Goal: Use online tool/utility: Utilize a website feature to perform a specific function

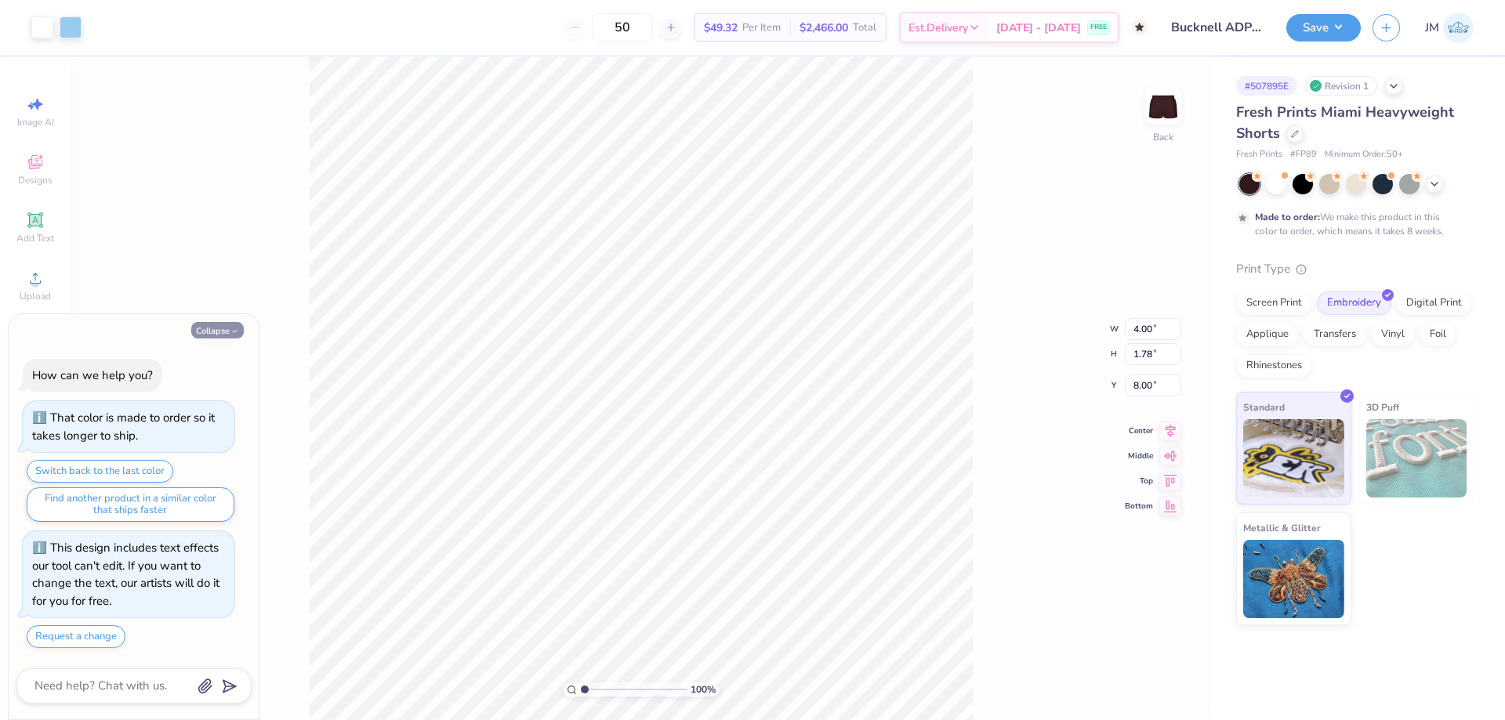
click at [234, 329] on icon "button" at bounding box center [234, 331] width 9 height 9
type textarea "x"
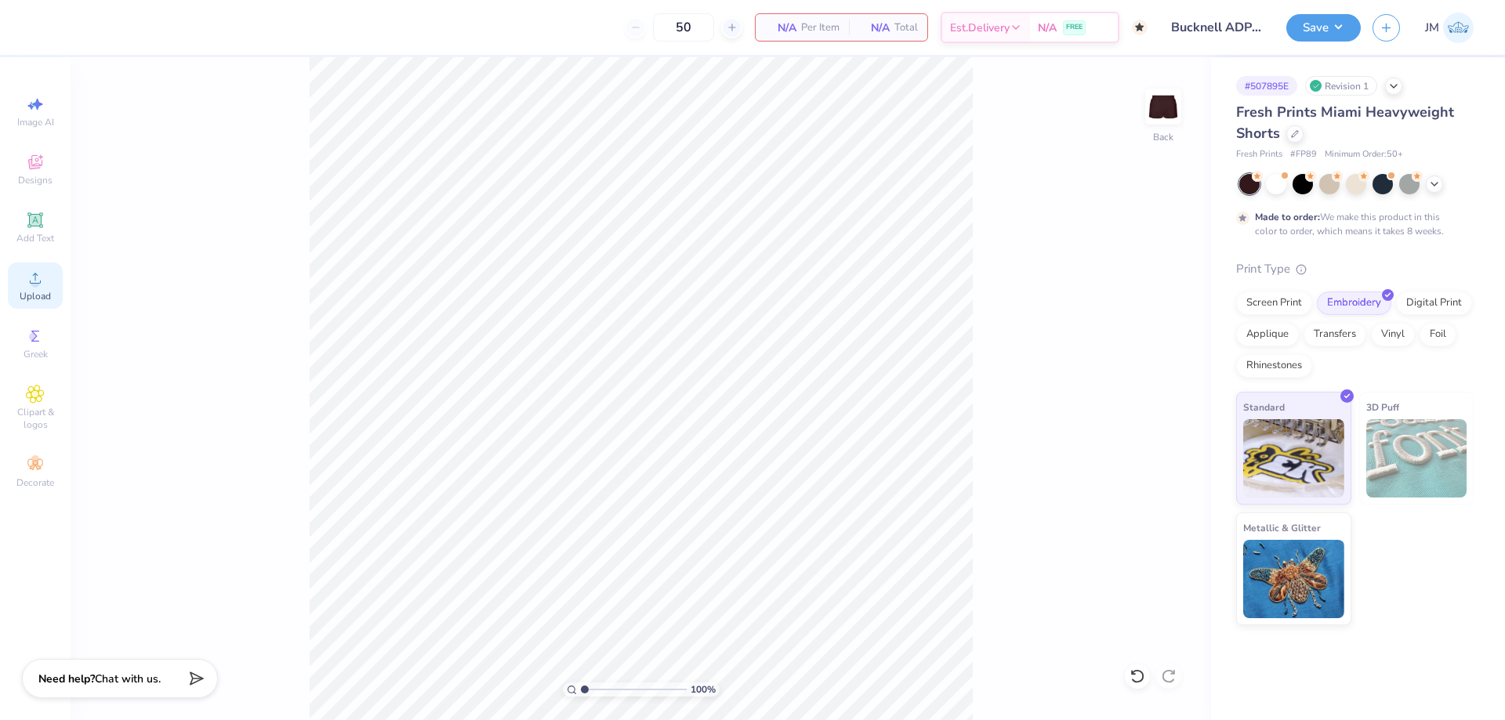
click at [34, 281] on circle at bounding box center [35, 283] width 9 height 9
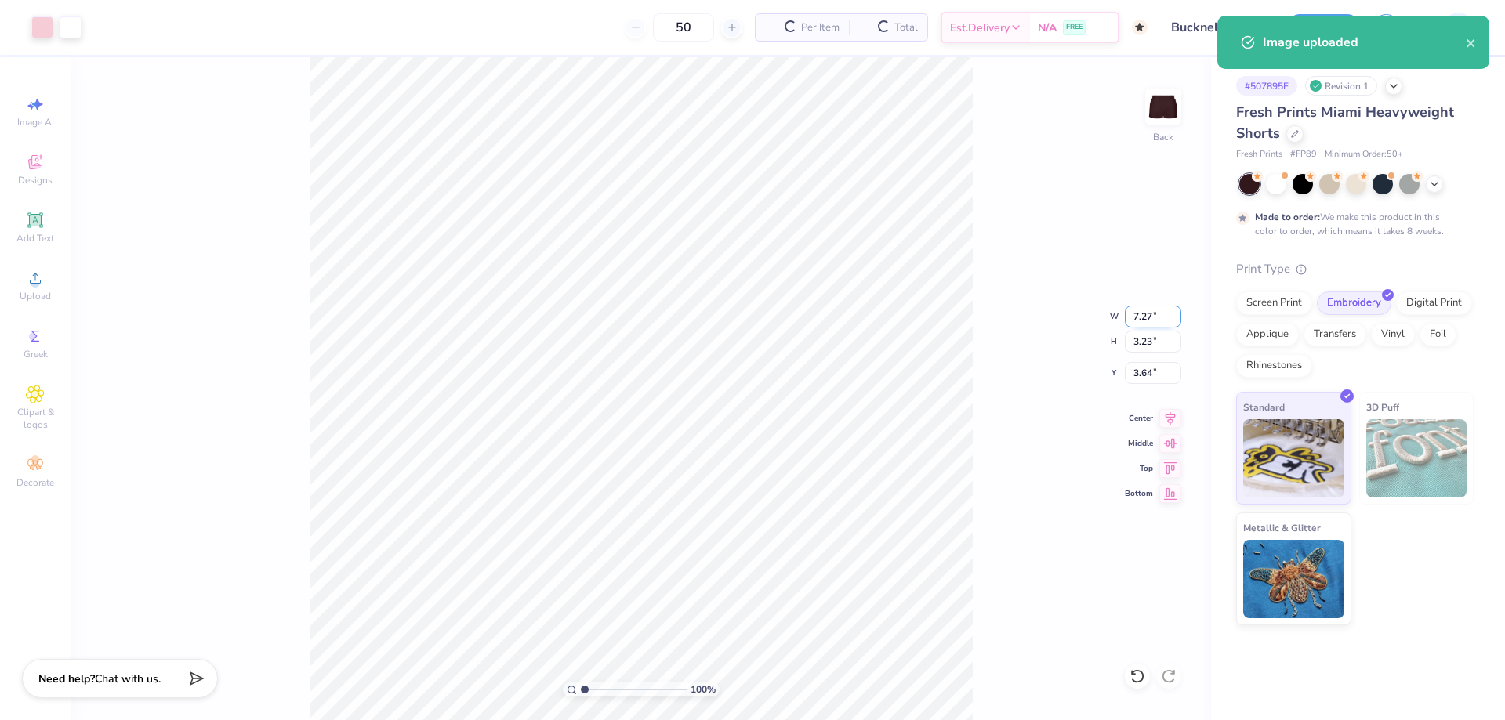
click at [1149, 312] on input "7.27" at bounding box center [1153, 317] width 56 height 22
type input "4.00"
type input "1.78"
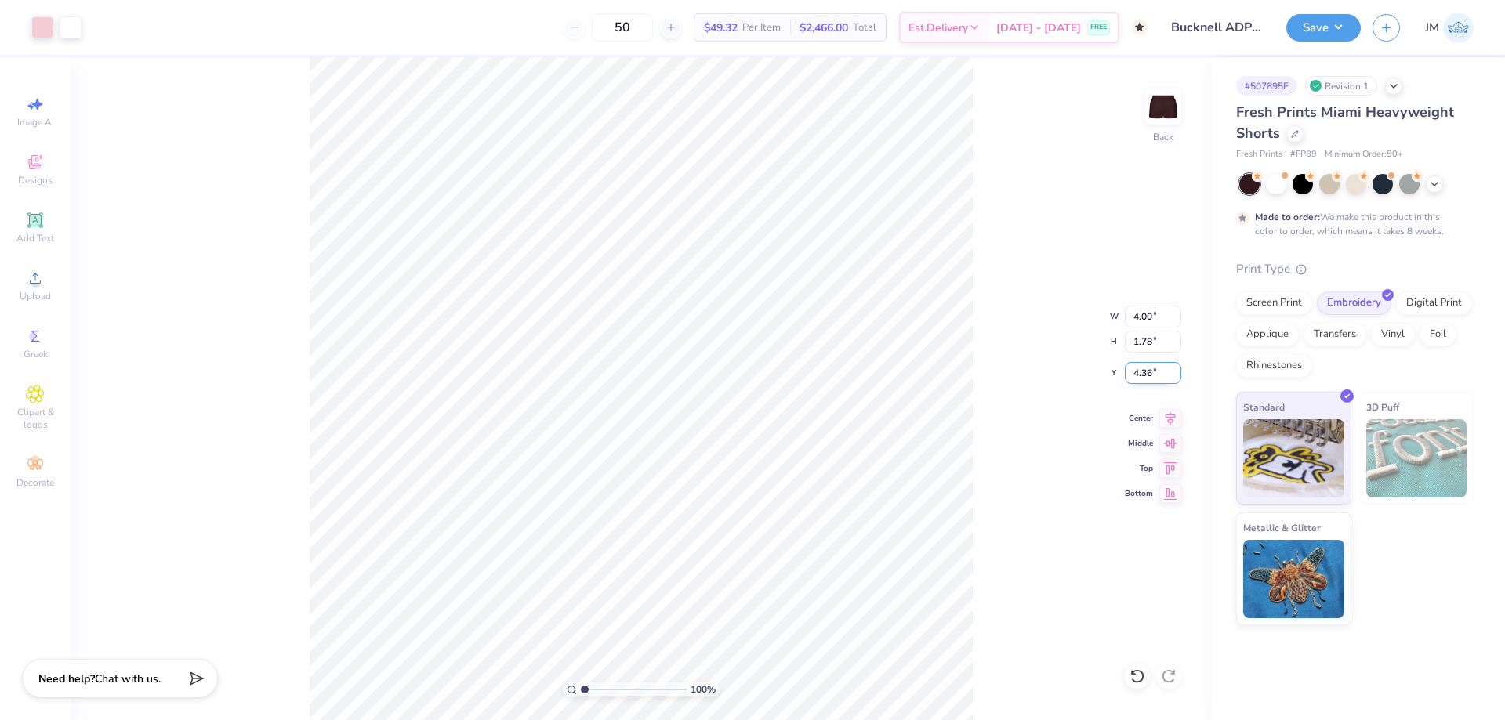
click at [1141, 379] on input "4.36" at bounding box center [1153, 373] width 56 height 22
type input "8.00"
type input "1"
type input "7.80"
click at [1151, 371] on input "7.80" at bounding box center [1153, 373] width 56 height 22
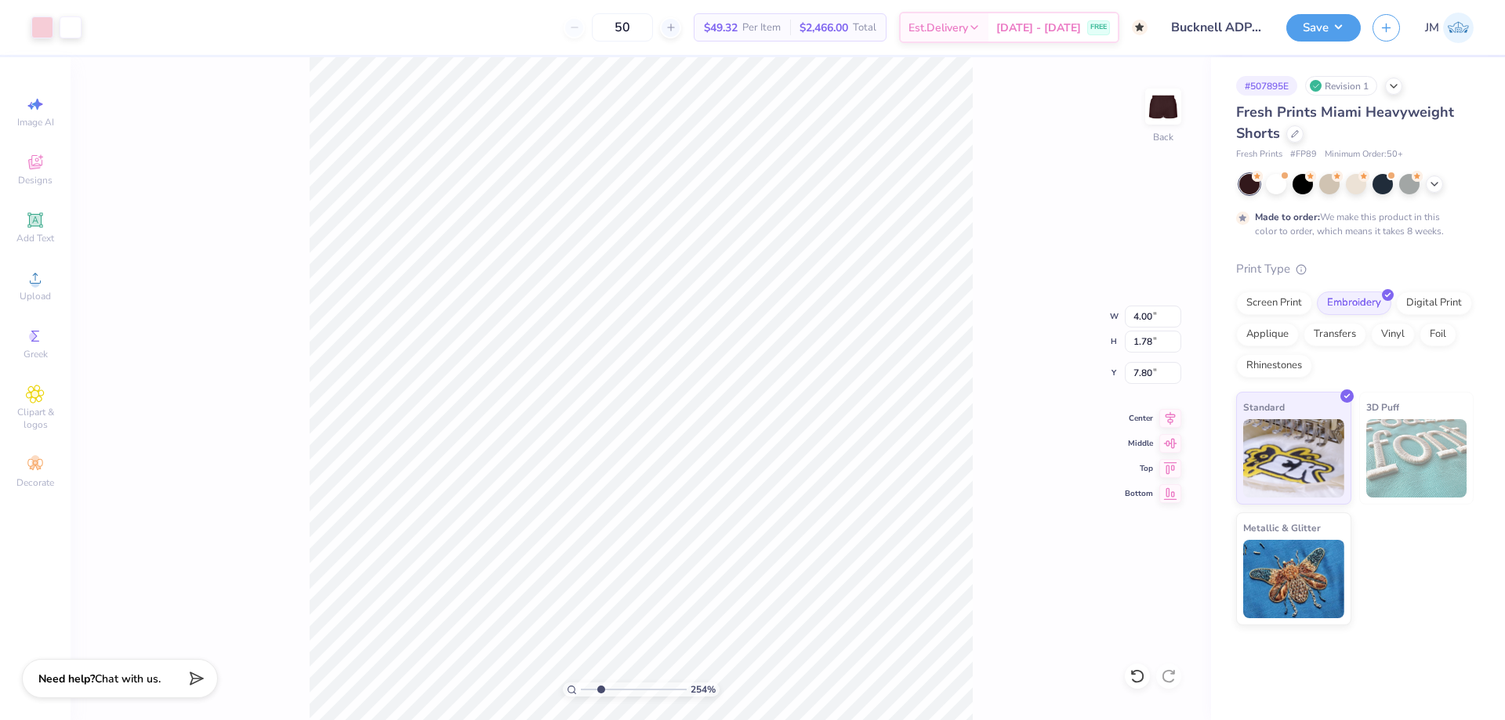
type input "2.54415933633312"
click at [1144, 372] on input "7.80" at bounding box center [1153, 373] width 56 height 22
type input "7.5"
type input "2.54415933633312"
type input "7.50"
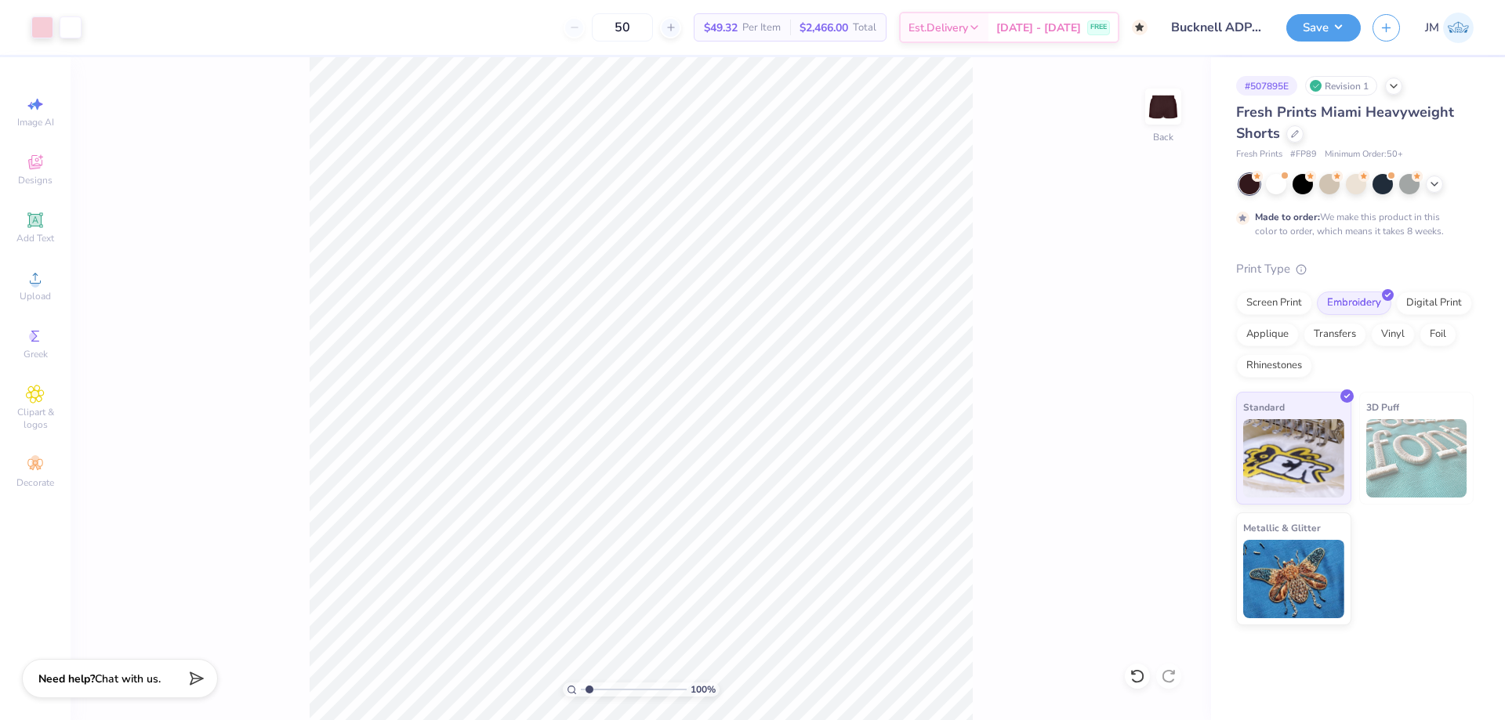
type input "1"
click at [1345, 34] on button "Save" at bounding box center [1323, 25] width 74 height 27
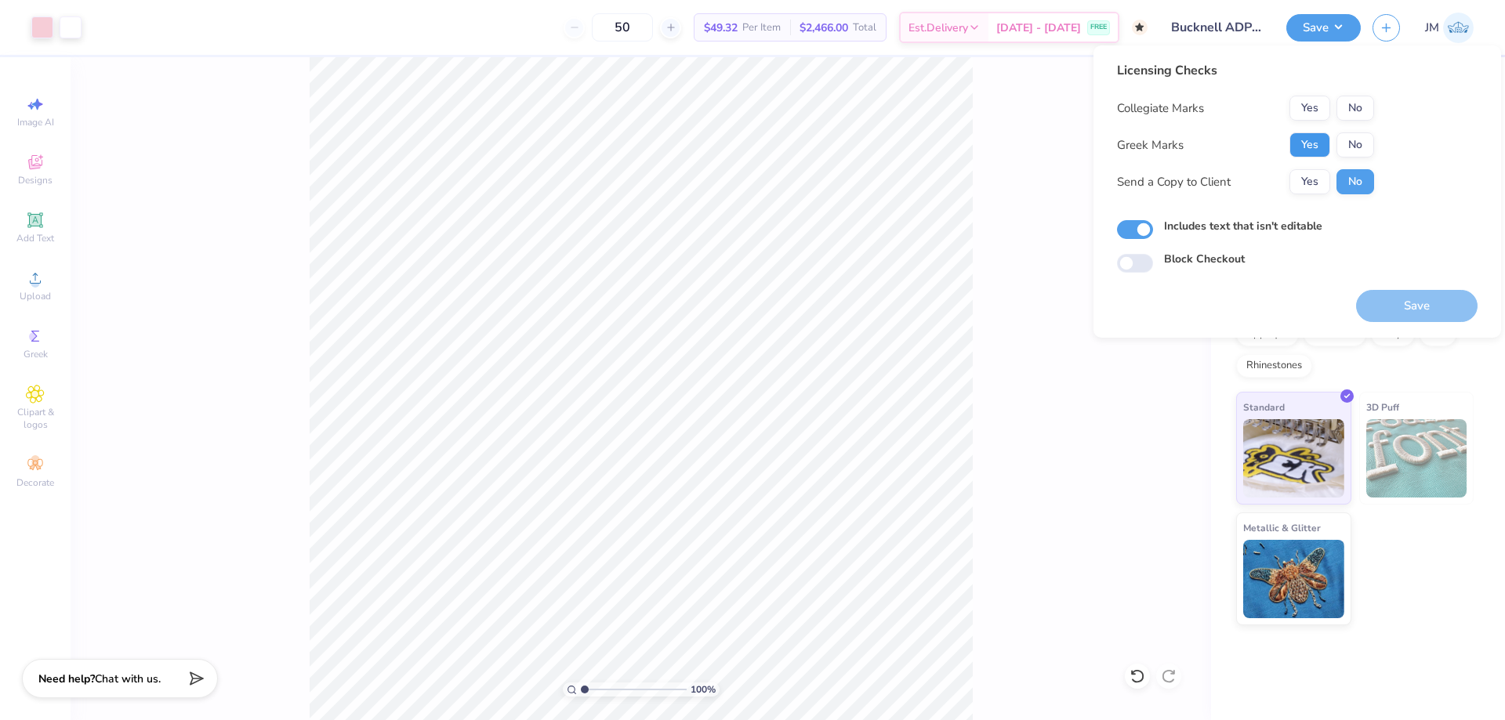
click at [1305, 153] on button "Yes" at bounding box center [1309, 144] width 41 height 25
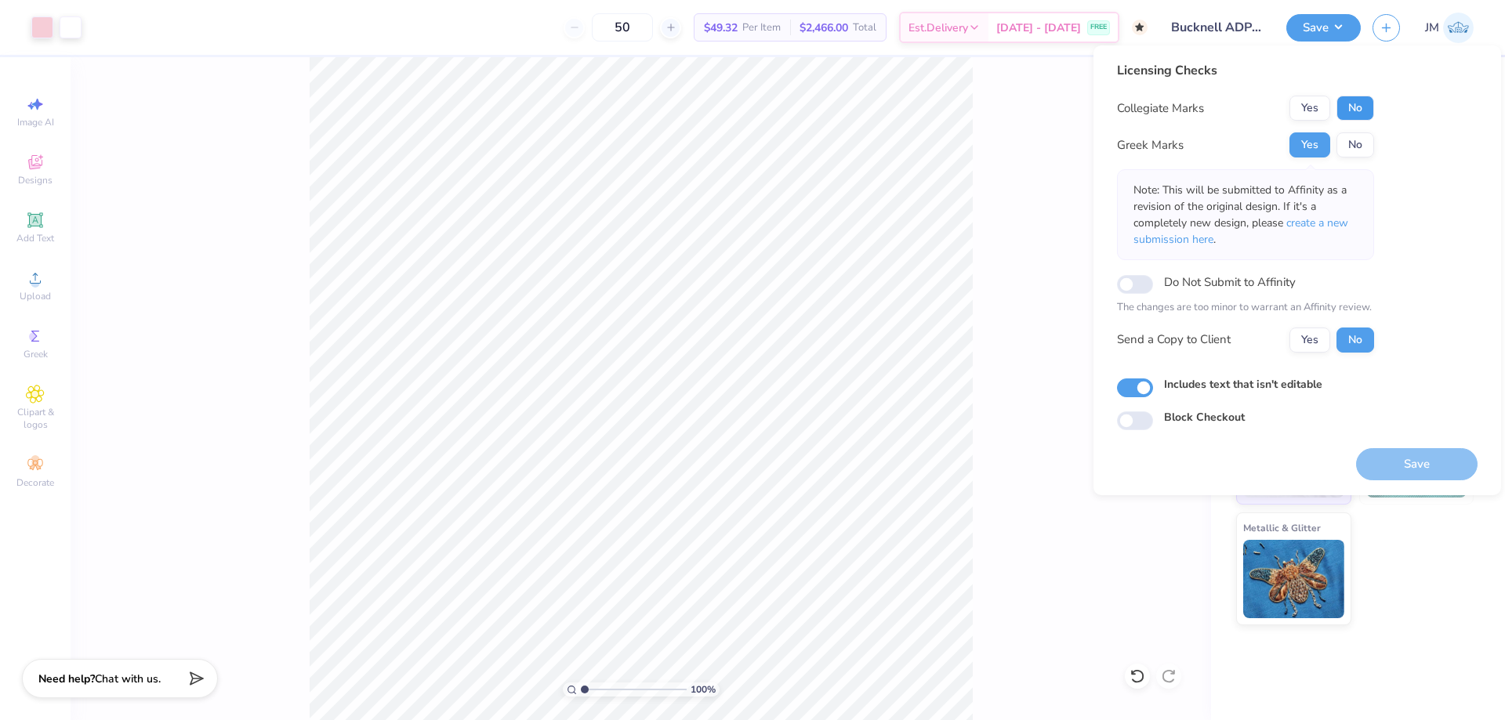
click at [1364, 111] on button "No" at bounding box center [1355, 108] width 38 height 25
click at [1326, 222] on span "create a new submission here" at bounding box center [1240, 231] width 215 height 31
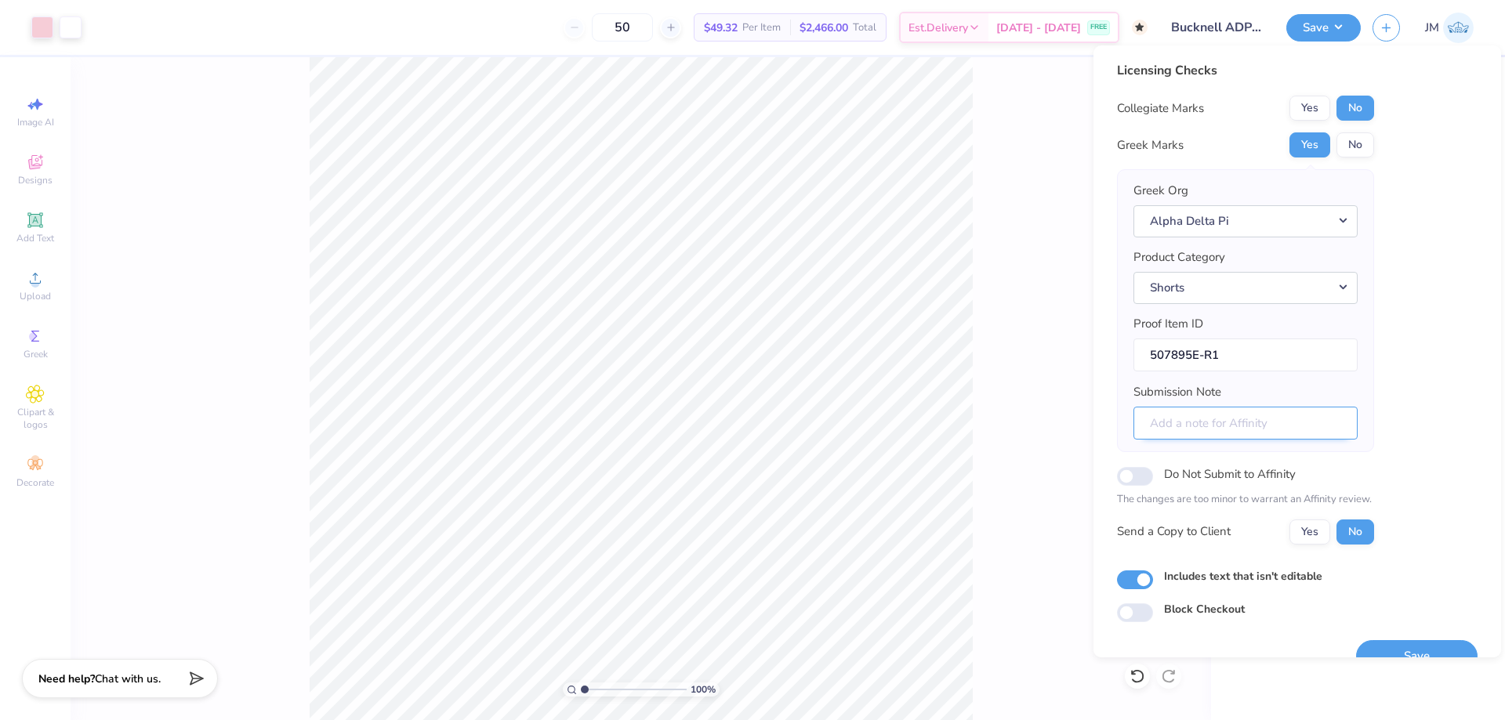
click at [1295, 430] on input "Submission Note" at bounding box center [1245, 424] width 224 height 34
click at [1235, 414] on input "Submission Note" at bounding box center [1245, 424] width 224 height 34
type input "Sweatset PR 25, Theta Iota"
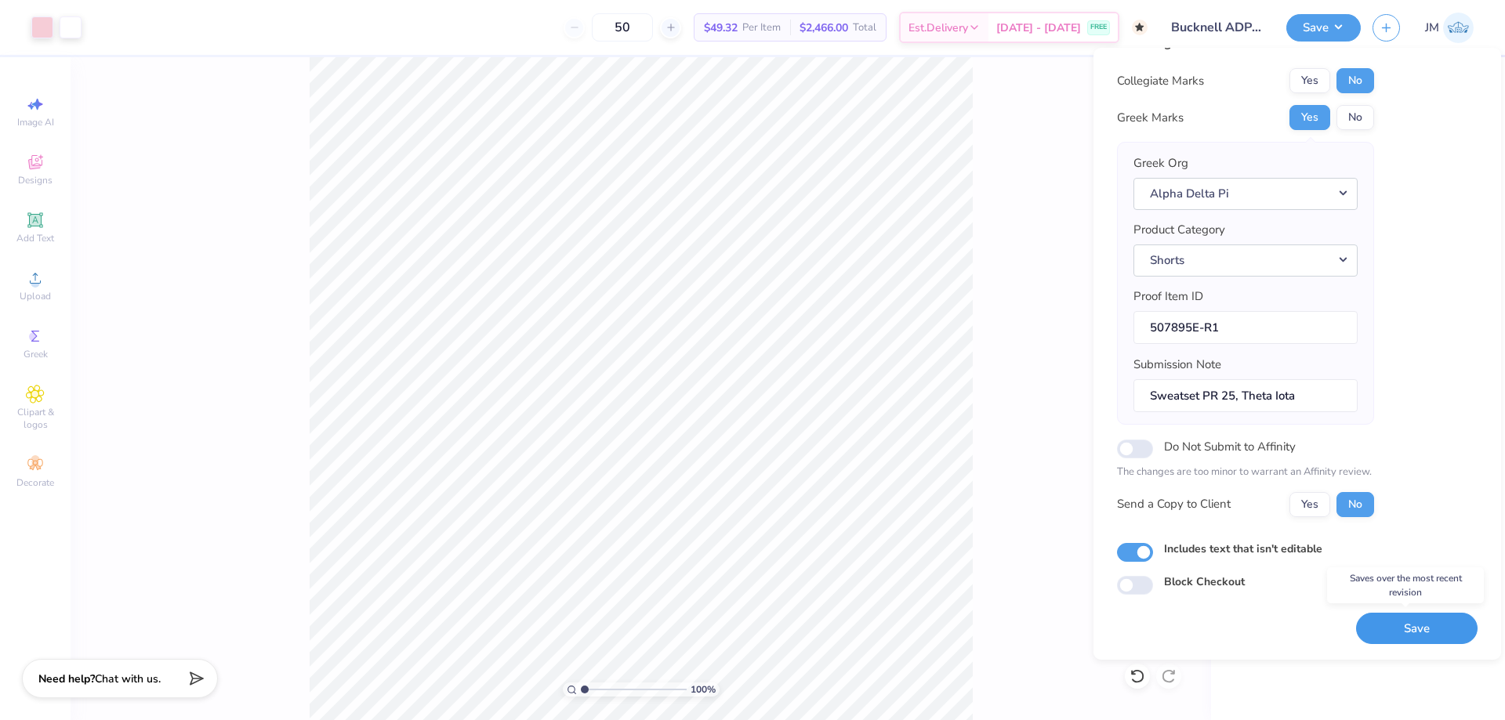
click at [1415, 641] on button "Save" at bounding box center [1416, 629] width 121 height 32
click at [1349, 20] on button "Save" at bounding box center [1323, 25] width 74 height 27
